Goal: Use online tool/utility: Utilize a website feature to perform a specific function

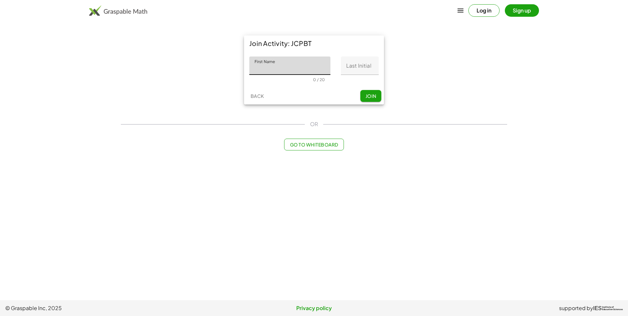
click at [327, 147] on span "Go to Whiteboard" at bounding box center [314, 145] width 48 height 6
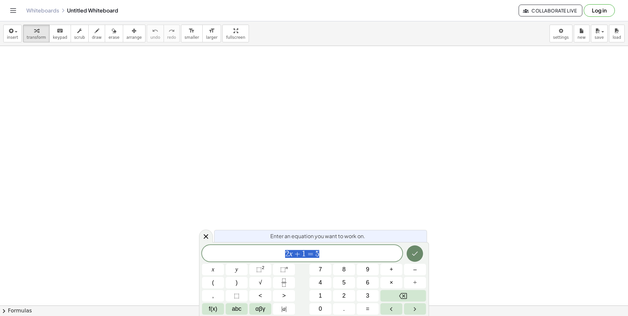
click at [411, 258] on button "Done" at bounding box center [415, 253] width 16 height 16
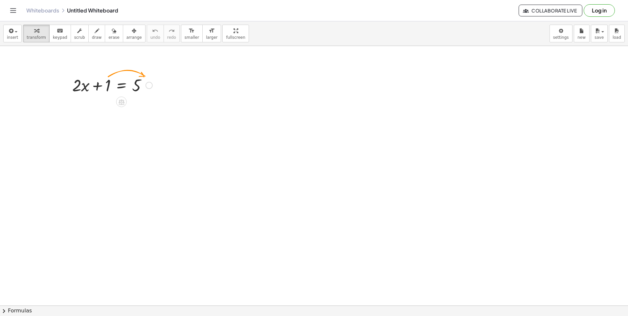
click at [106, 88] on div at bounding box center [112, 85] width 87 height 22
drag, startPoint x: 96, startPoint y: 86, endPoint x: 145, endPoint y: 90, distance: 49.1
click at [145, 90] on div at bounding box center [112, 85] width 87 height 22
click at [118, 128] on div at bounding box center [121, 124] width 11 height 11
click at [123, 128] on span "×" at bounding box center [122, 125] width 4 height 10
